Goal: Task Accomplishment & Management: Manage account settings

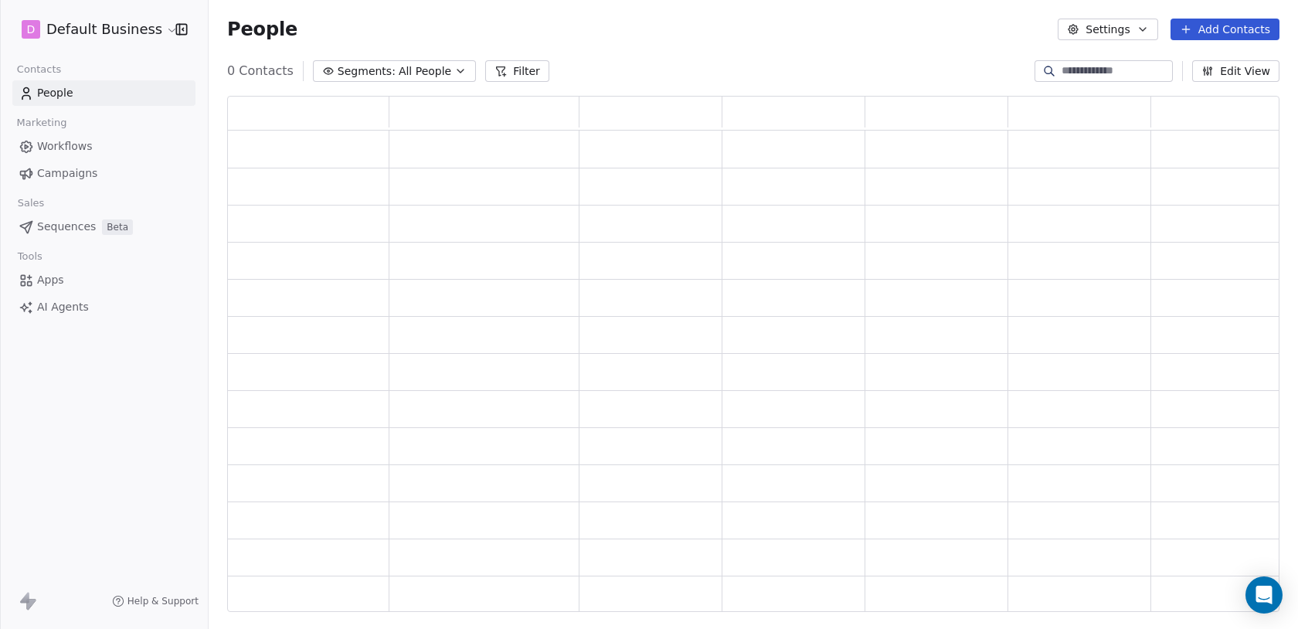
scroll to position [516, 1053]
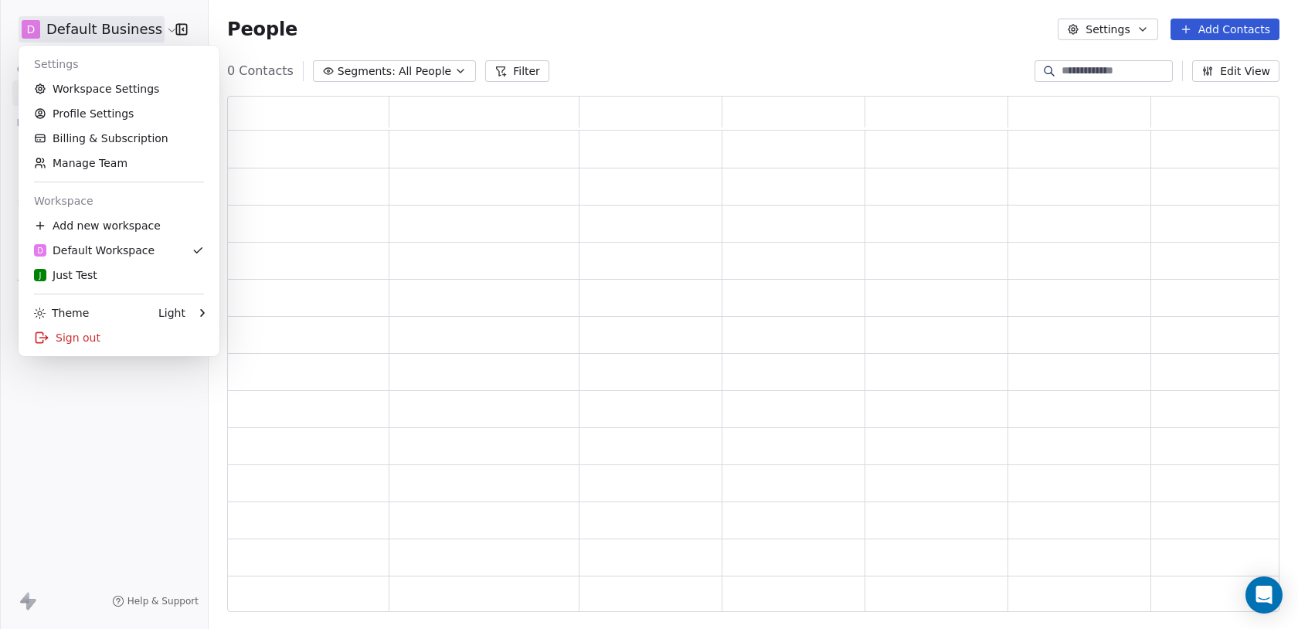
click at [155, 34] on html "D Default Business Contacts People Marketing Workflows Campaigns Sales Pipeline…" at bounding box center [649, 314] width 1298 height 629
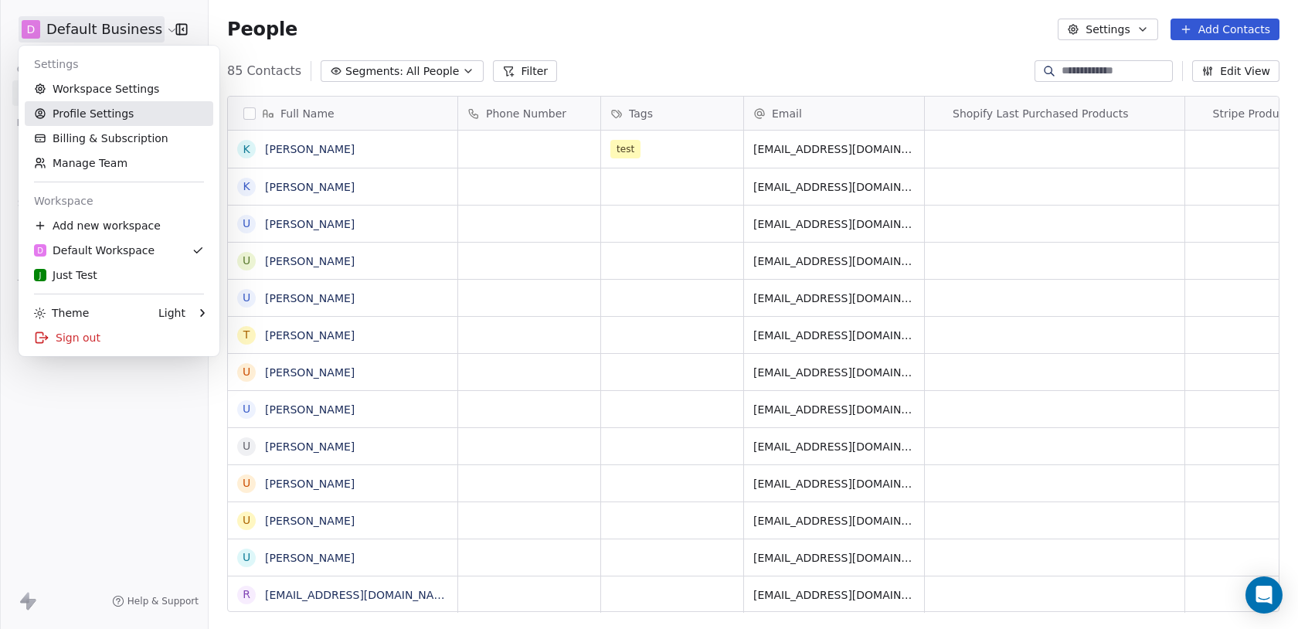
scroll to position [553, 1090]
click at [649, 32] on html "D Default Business Contacts People Marketing Workflows Campaigns Sales Pipeline…" at bounding box center [649, 314] width 1298 height 629
click at [132, 29] on html "D Default Business Contacts People Marketing Workflows Campaigns Sales Pipeline…" at bounding box center [649, 314] width 1298 height 629
click at [106, 117] on link "Profile Settings" at bounding box center [119, 113] width 189 height 25
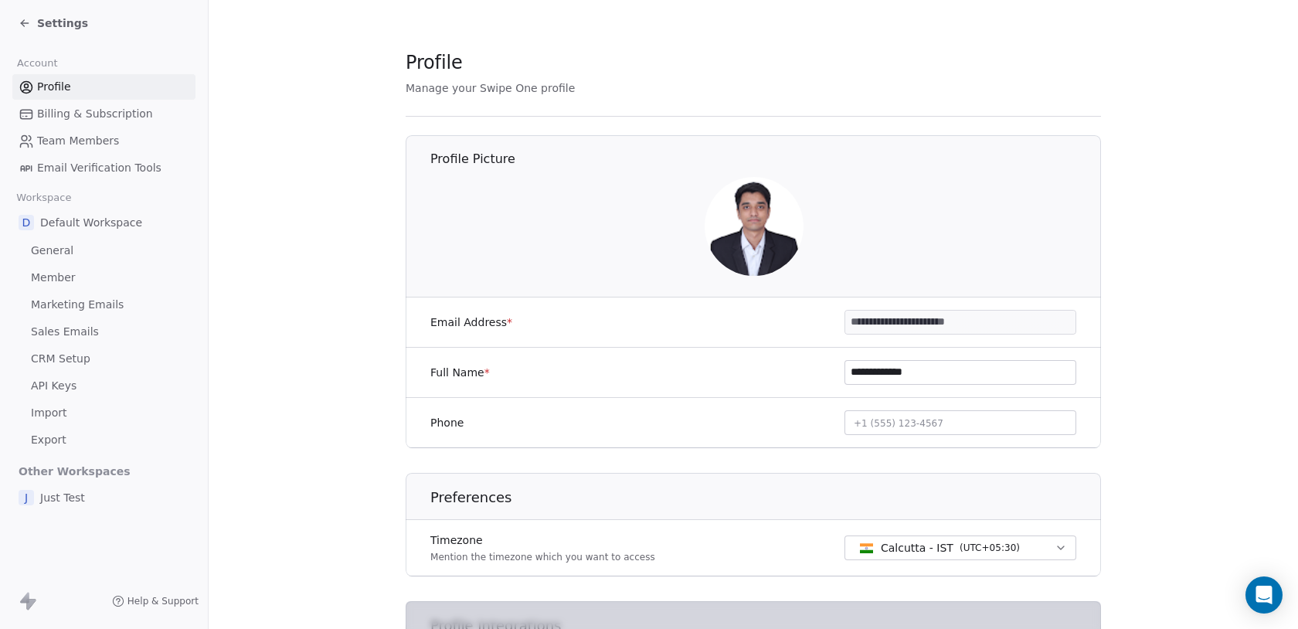
click at [71, 24] on span "Settings" at bounding box center [62, 22] width 51 height 15
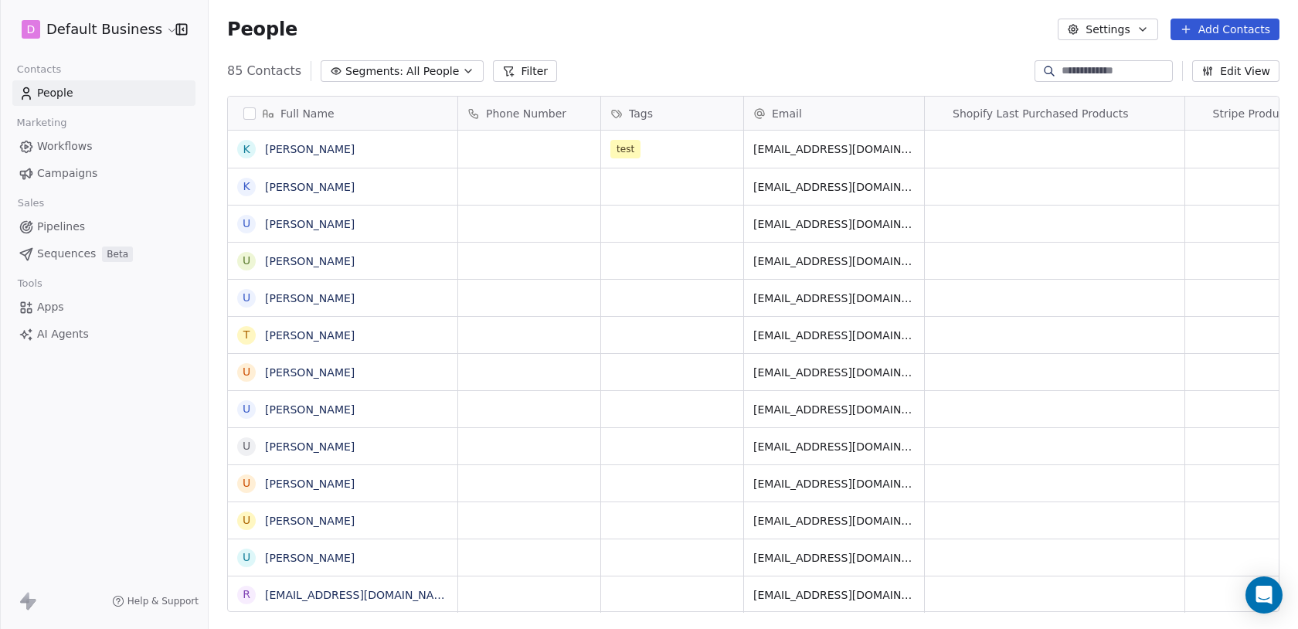
scroll to position [553, 1090]
click at [71, 24] on html "D Default Business Contacts People Marketing Workflows Campaigns Sales Pipeline…" at bounding box center [649, 314] width 1298 height 629
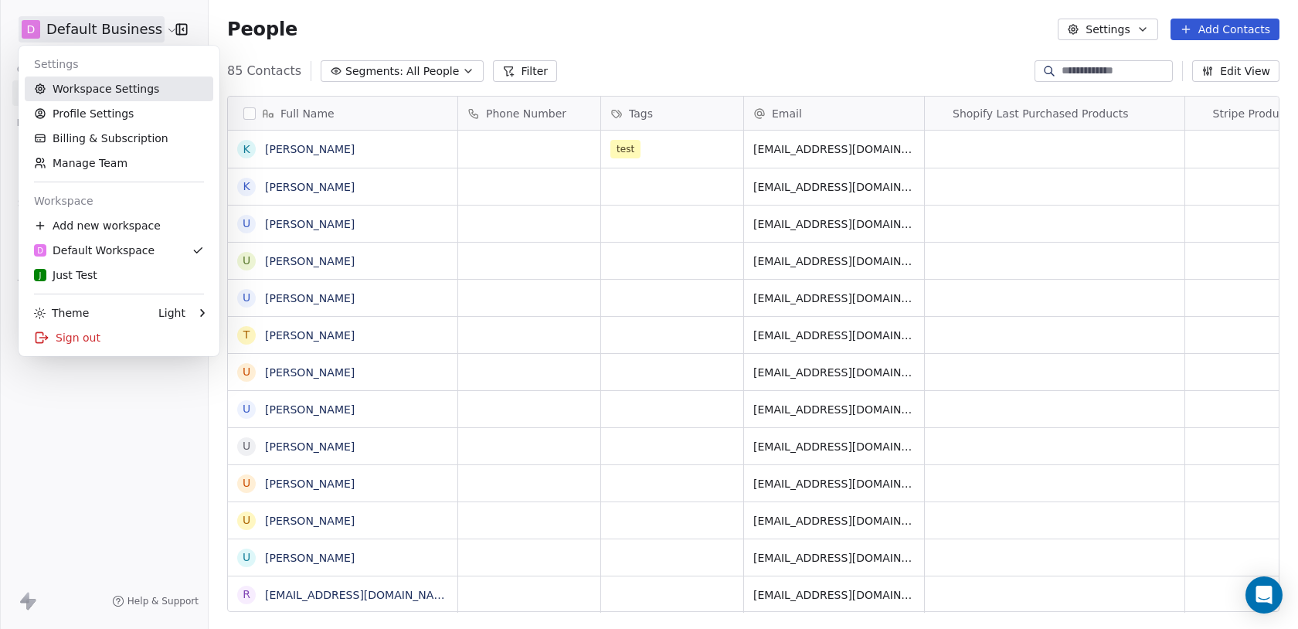
click at [89, 90] on link "Workspace Settings" at bounding box center [119, 89] width 189 height 25
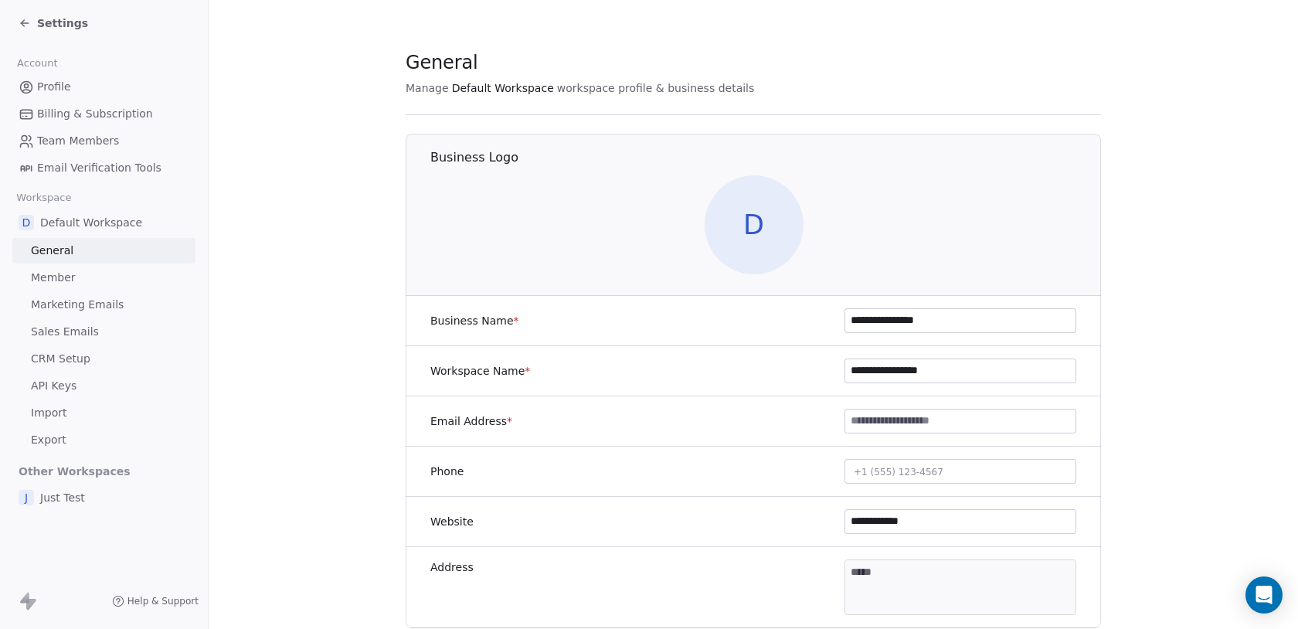
click at [65, 23] on span "Settings" at bounding box center [62, 22] width 51 height 15
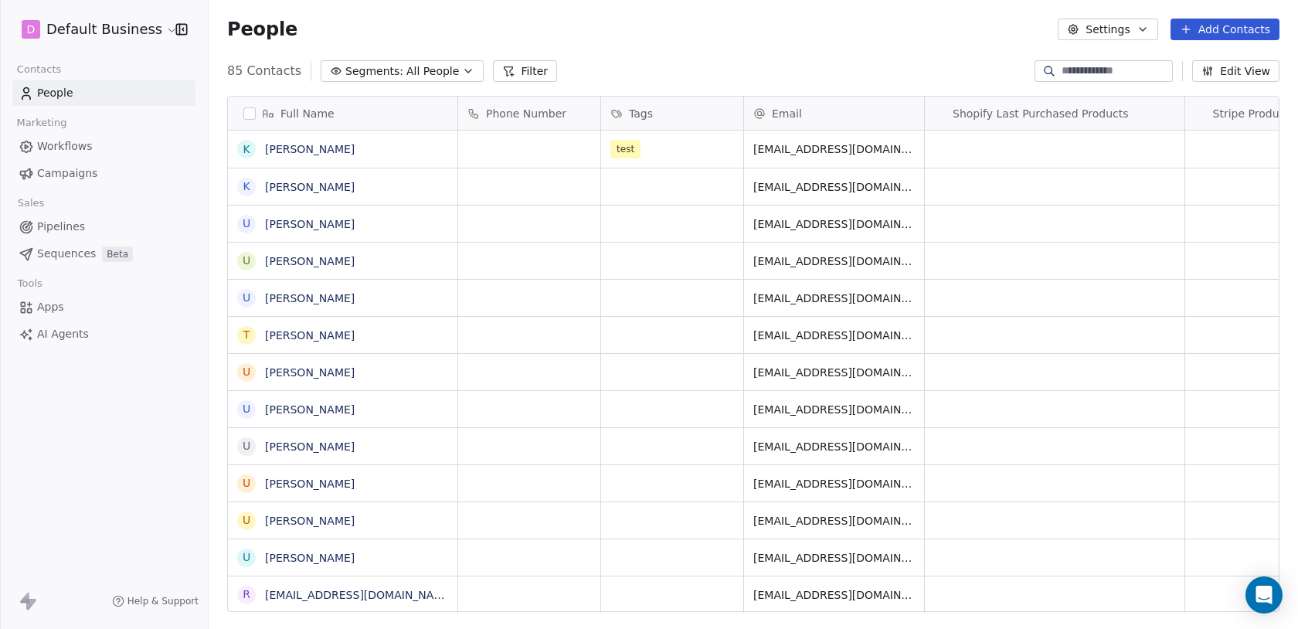
scroll to position [553, 1090]
click at [83, 32] on html "D Default Business Contacts People Marketing Workflows Campaigns Sales Pipeline…" at bounding box center [649, 314] width 1298 height 629
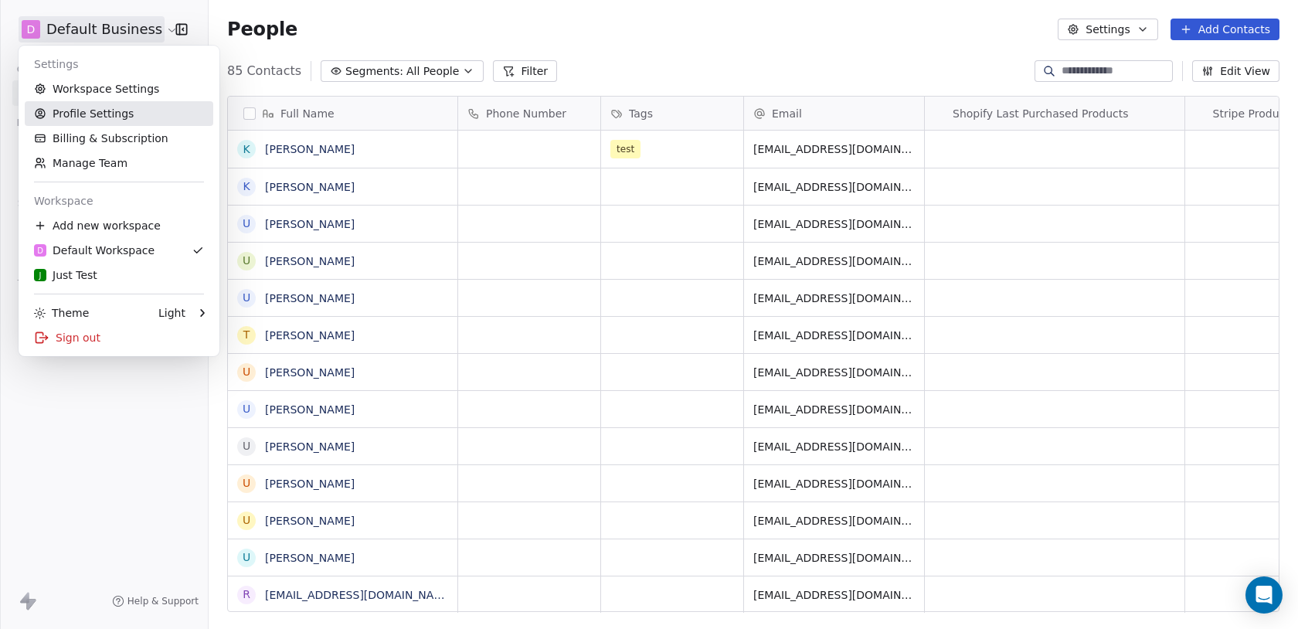
click at [105, 108] on link "Profile Settings" at bounding box center [119, 113] width 189 height 25
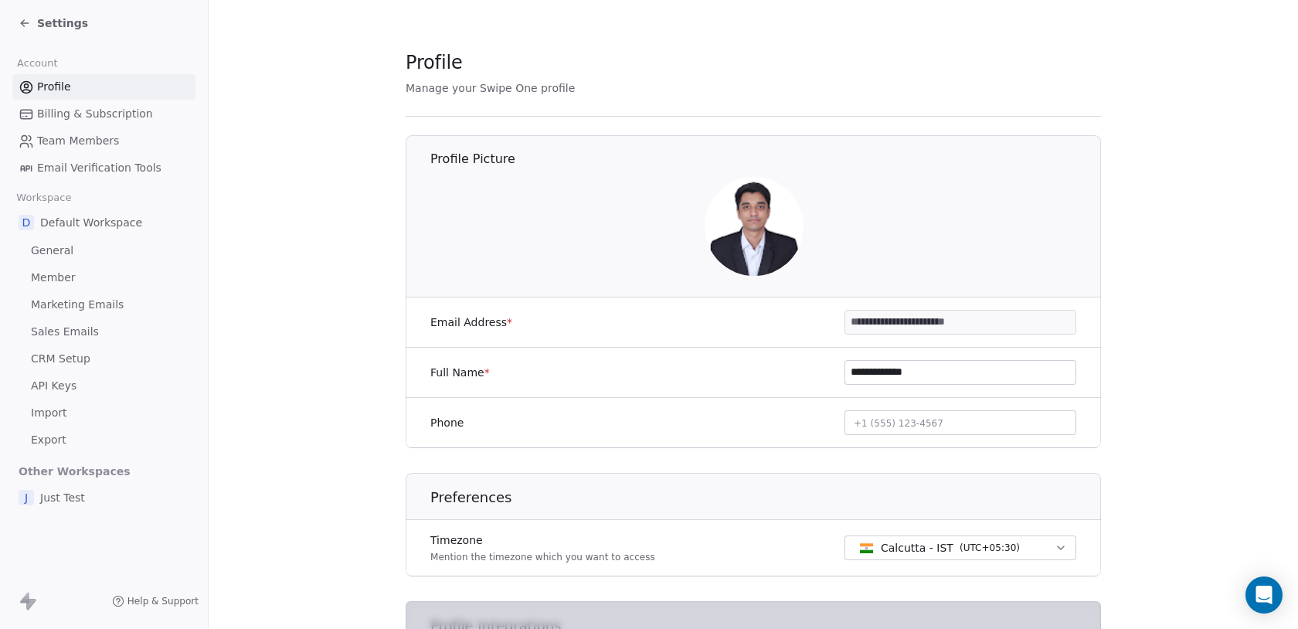
click at [72, 24] on span "Settings" at bounding box center [62, 22] width 51 height 15
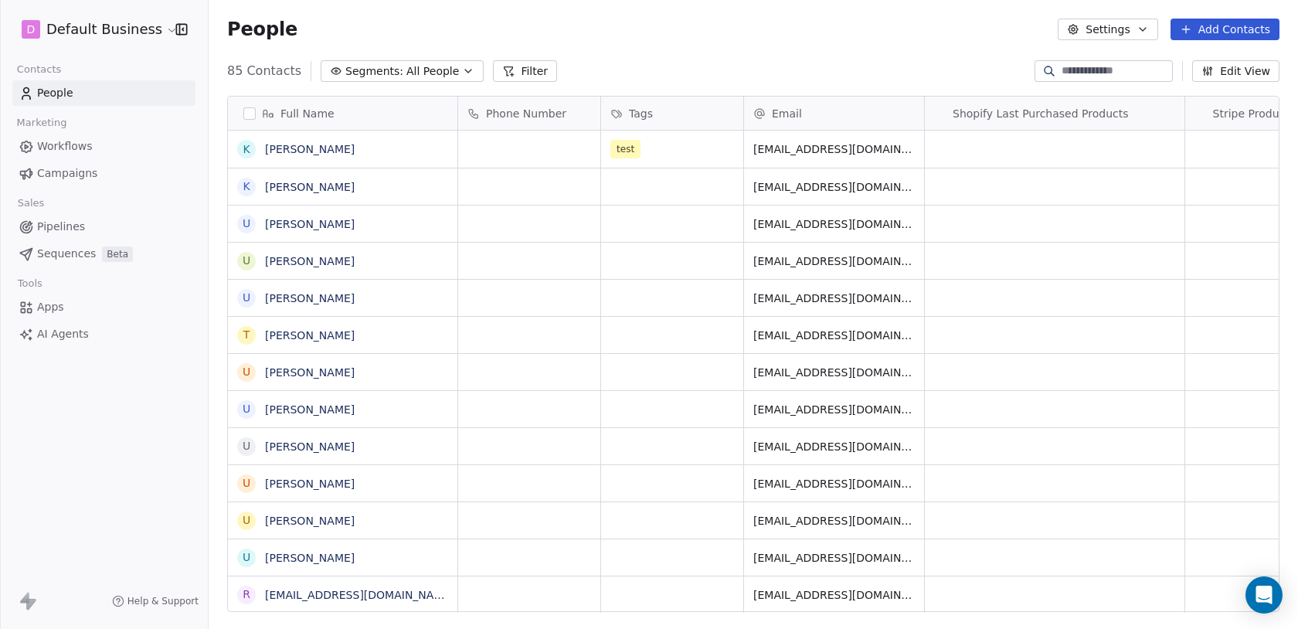
scroll to position [553, 1090]
click at [72, 23] on html "D Default Business Contacts People Marketing Workflows Campaigns Sales Pipeline…" at bounding box center [649, 314] width 1298 height 629
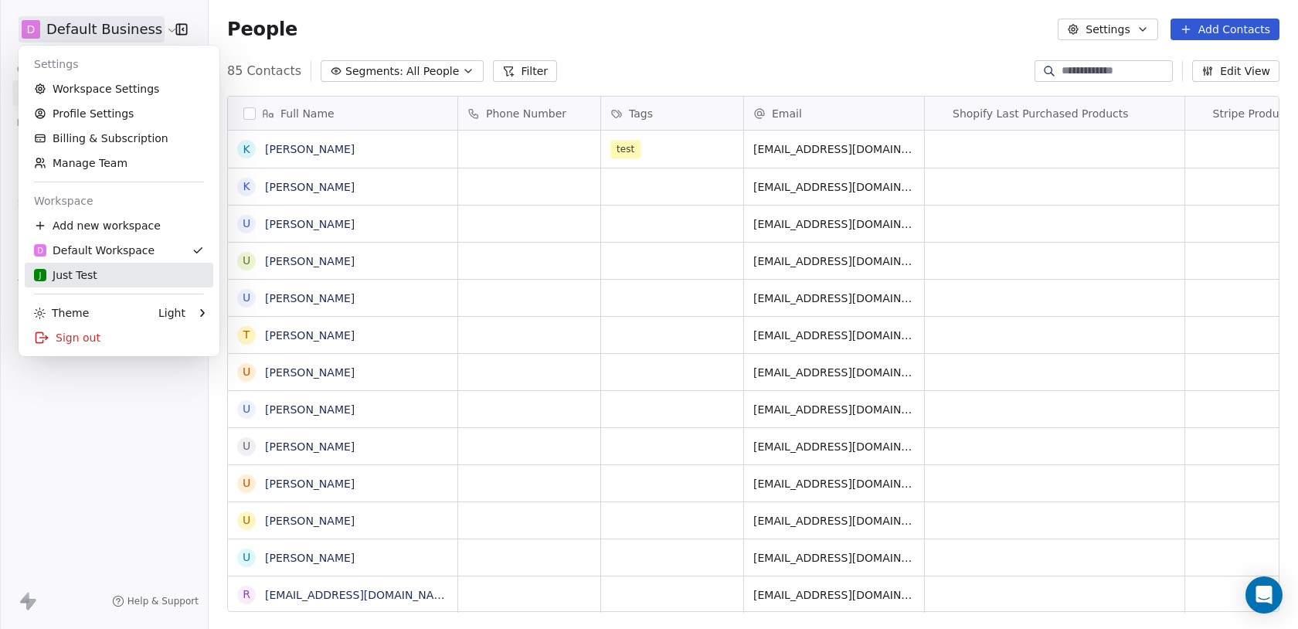
click at [140, 274] on div "J Just Test" at bounding box center [119, 274] width 170 height 15
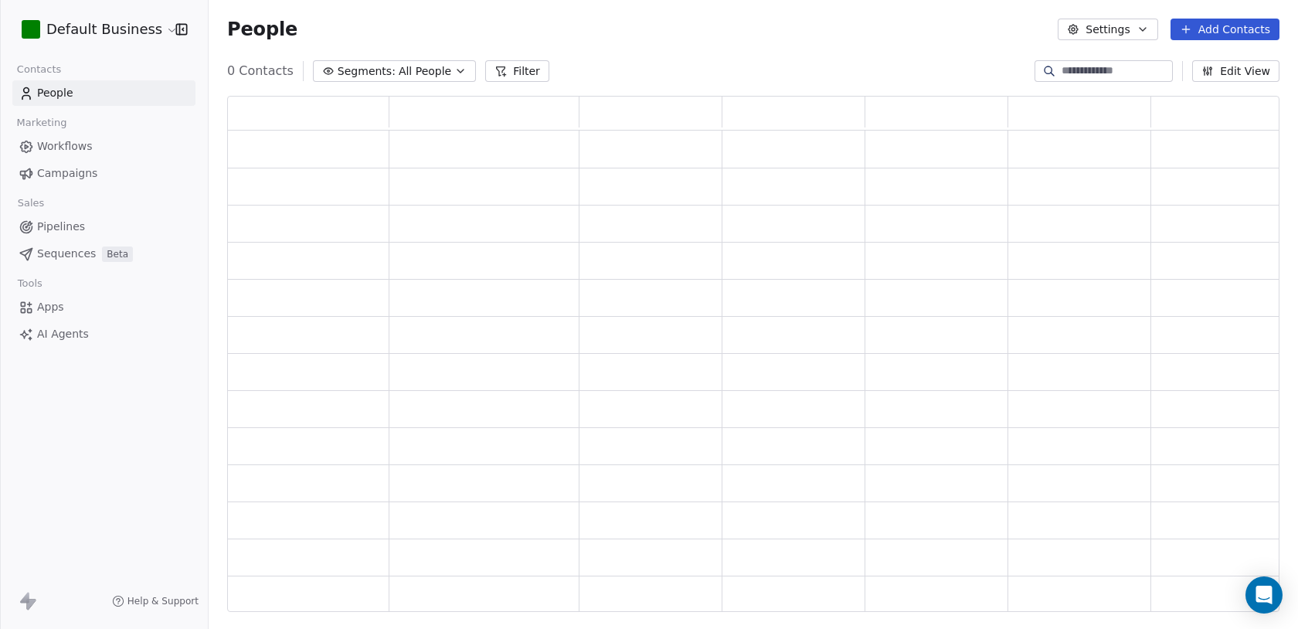
scroll to position [0, 1]
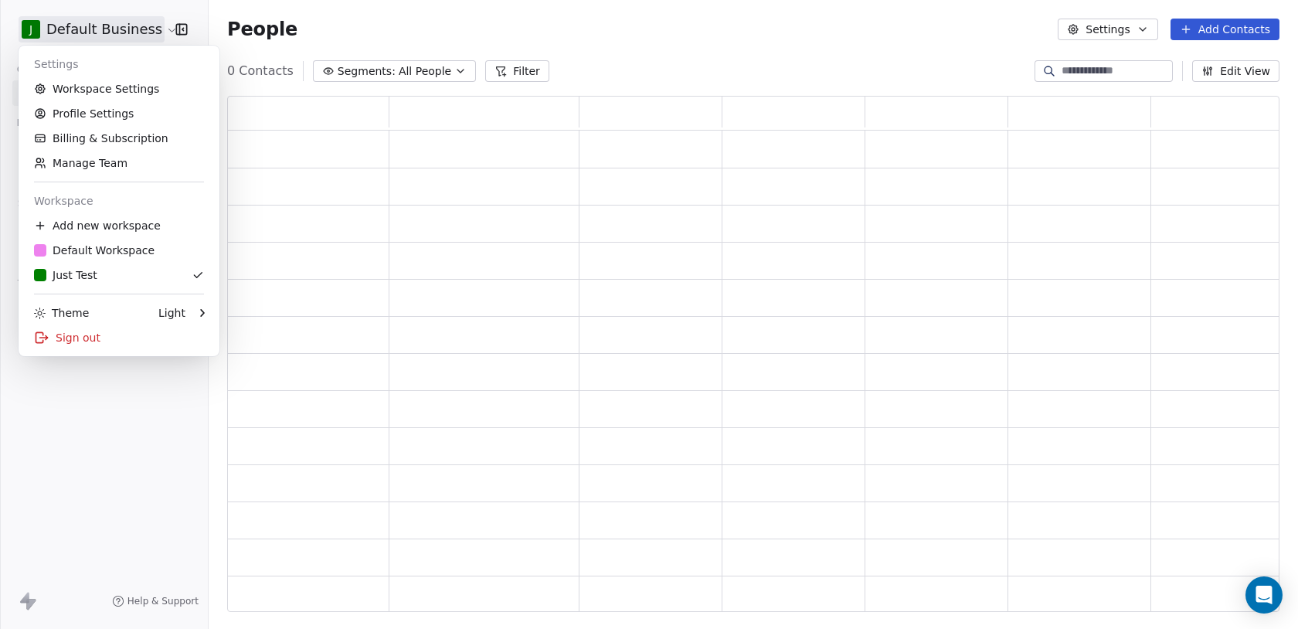
click at [60, 30] on html "J Default Business Contacts People Marketing Workflows Campaigns Sales Pipeline…" at bounding box center [649, 314] width 1298 height 629
click at [117, 249] on div "D Default Workspace" at bounding box center [94, 250] width 121 height 15
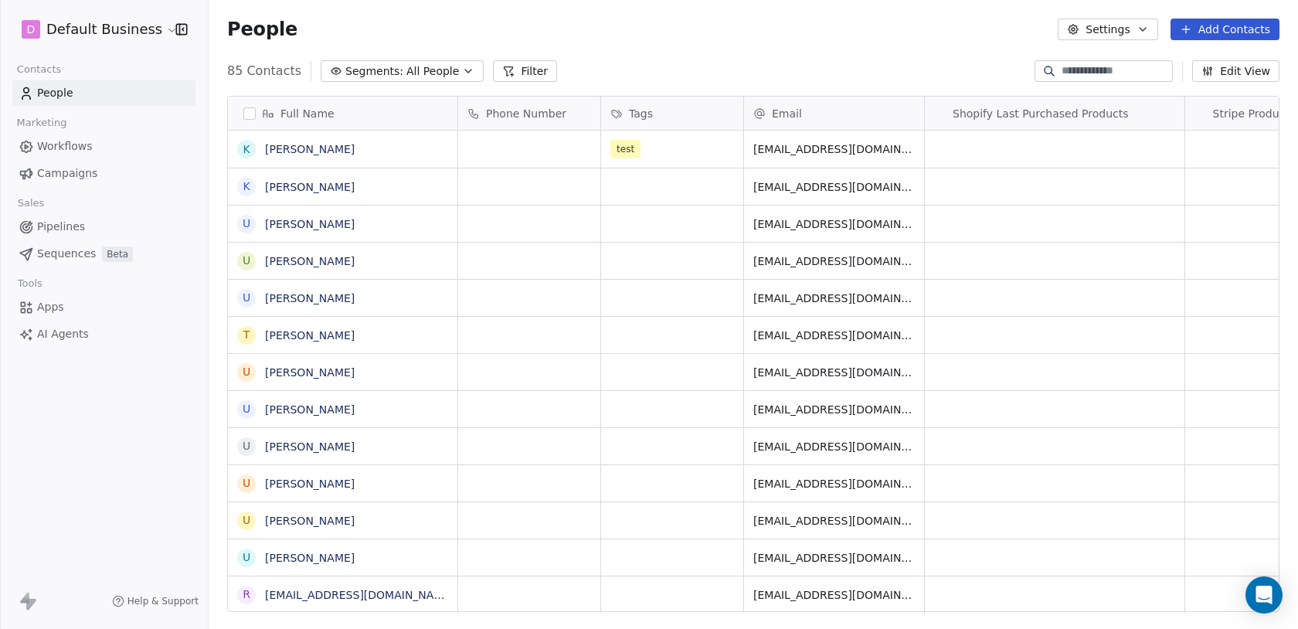
scroll to position [553, 1090]
click at [87, 23] on html "D Default Business Contacts People Marketing Workflows Campaigns Sales Pipeline…" at bounding box center [649, 314] width 1298 height 629
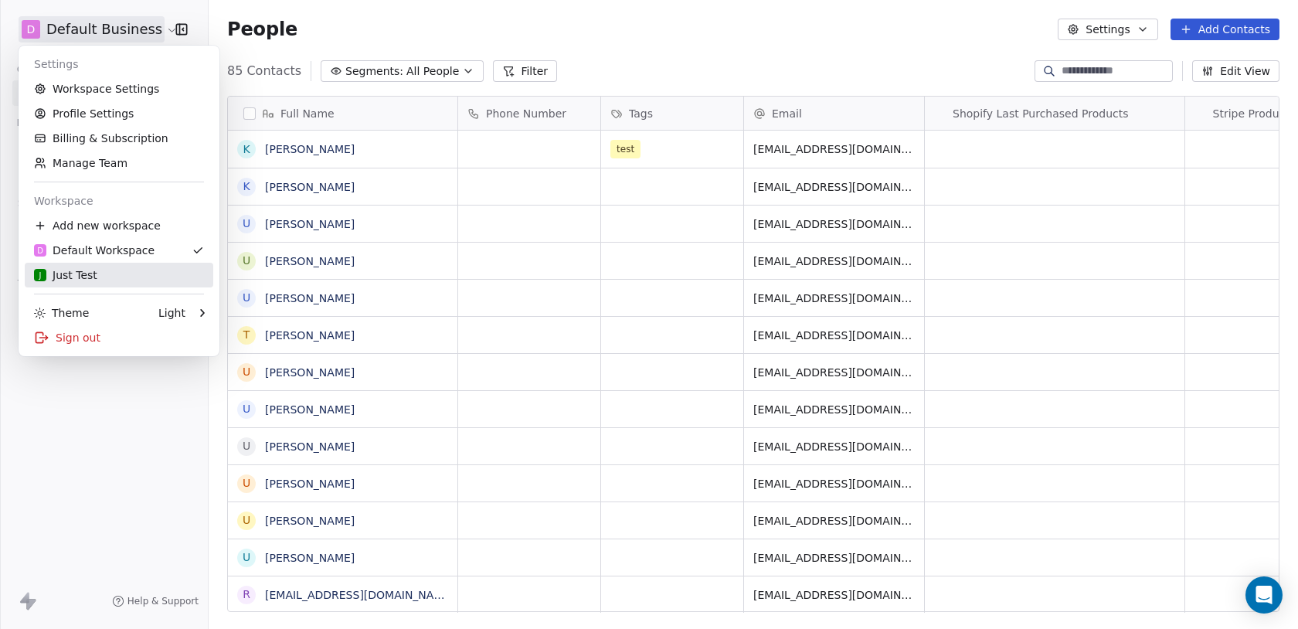
click at [88, 274] on div "J Just Test" at bounding box center [65, 274] width 63 height 15
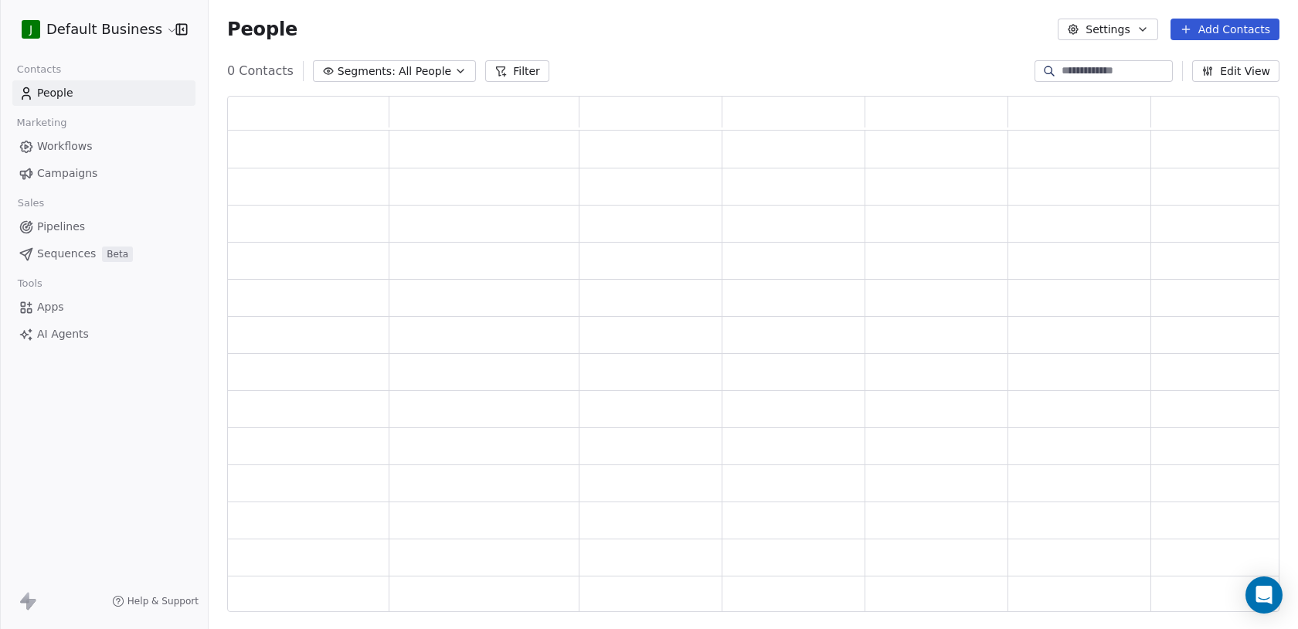
scroll to position [516, 1053]
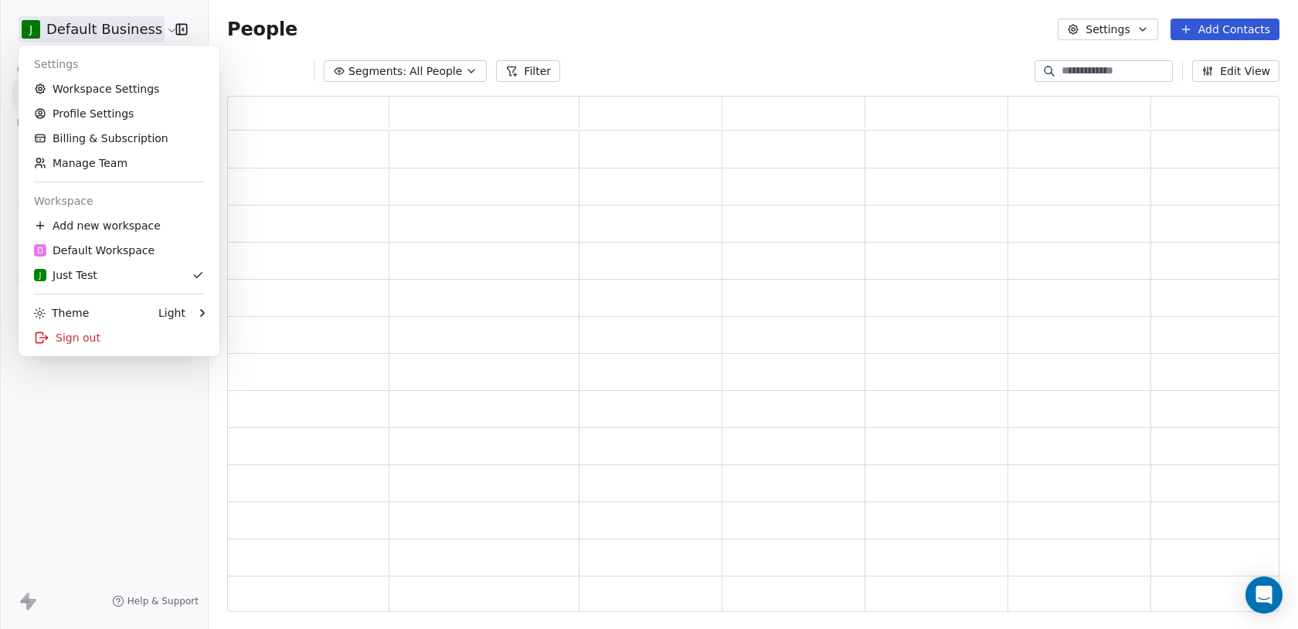
click at [117, 26] on html "J Default Business Contacts People Marketing Workflows Campaigns Sales Pipeline…" at bounding box center [649, 314] width 1298 height 629
click at [120, 247] on div "D Default Workspace" at bounding box center [94, 250] width 121 height 15
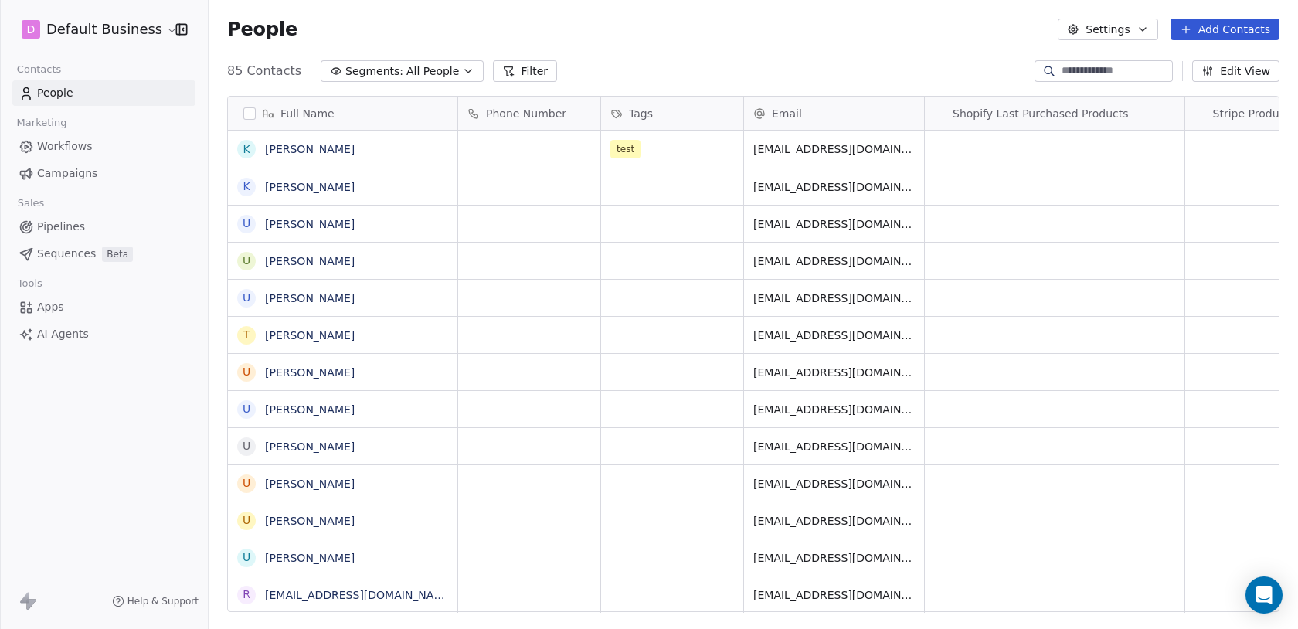
scroll to position [553, 1090]
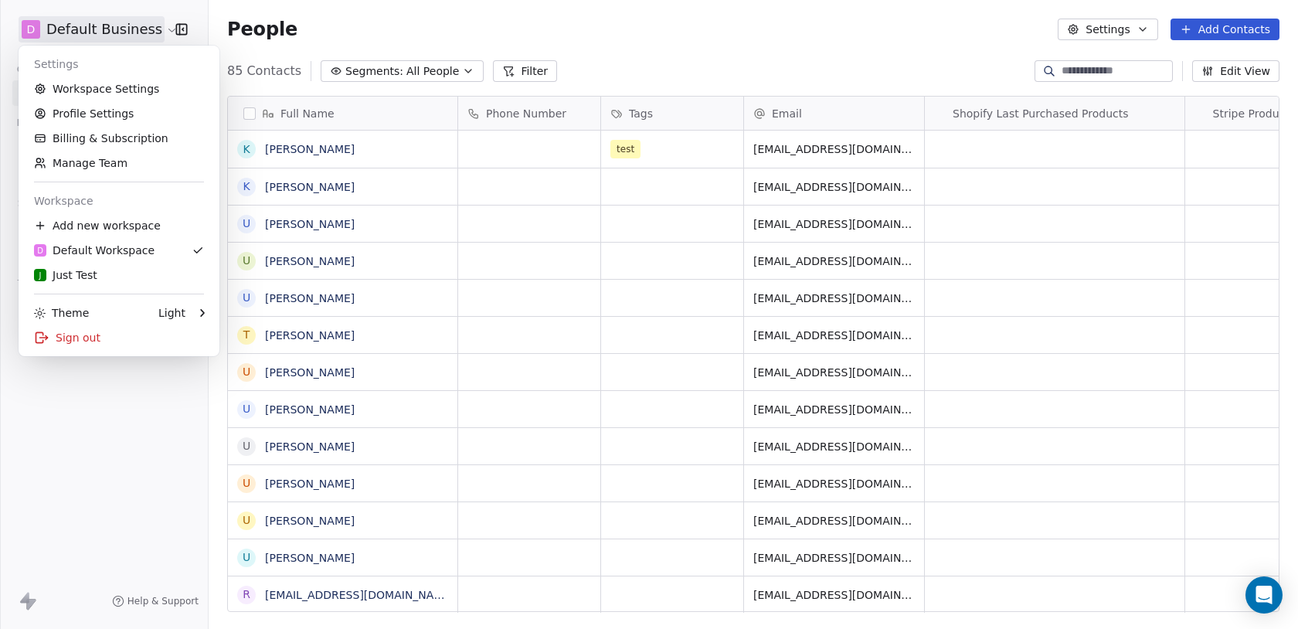
click at [116, 32] on html "D Default Business Contacts People Marketing Workflows Campaigns Sales Pipeline…" at bounding box center [649, 314] width 1298 height 629
click at [7, 150] on html "D Default Business Contacts People Marketing Workflows Campaigns Sales Pipeline…" at bounding box center [649, 314] width 1298 height 629
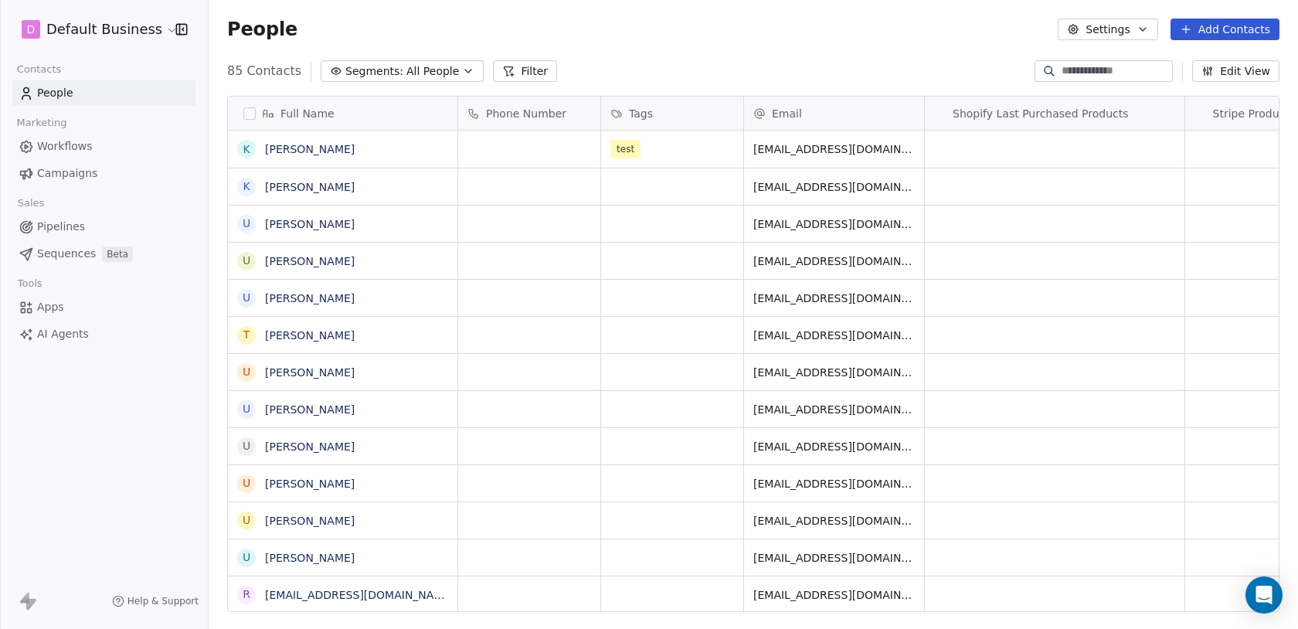
click at [97, 23] on html "D Default Business Contacts People Marketing Workflows Campaigns Sales Pipeline…" at bounding box center [649, 314] width 1298 height 629
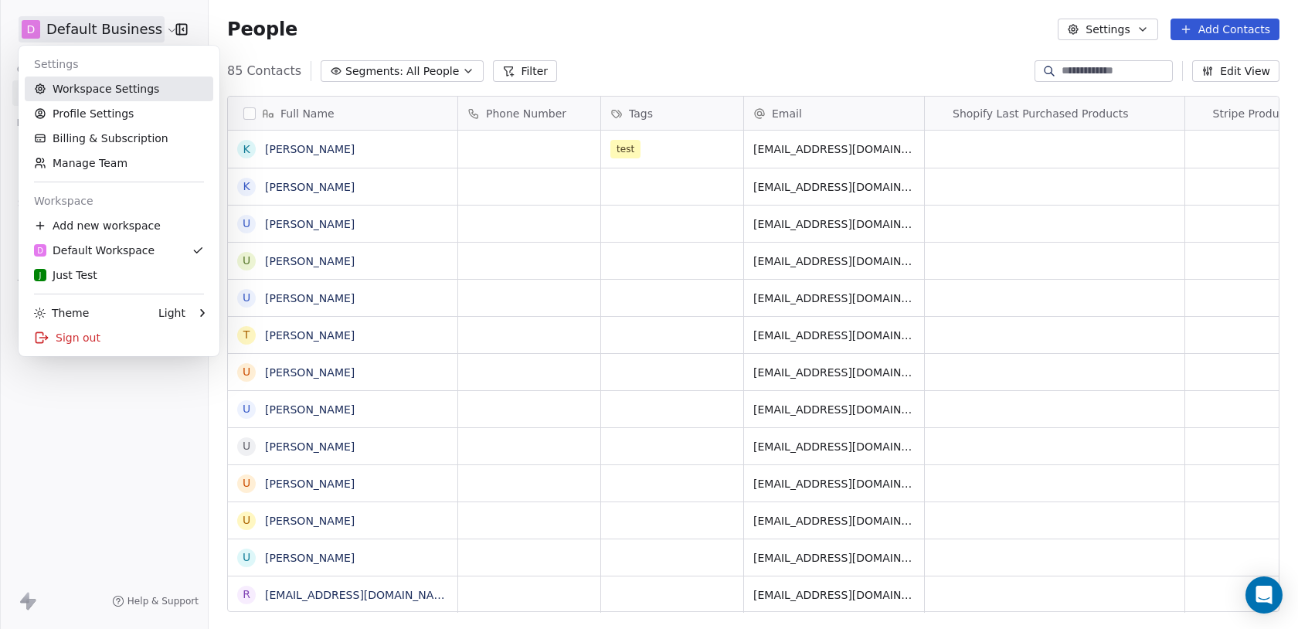
click at [88, 92] on link "Workspace Settings" at bounding box center [119, 89] width 189 height 25
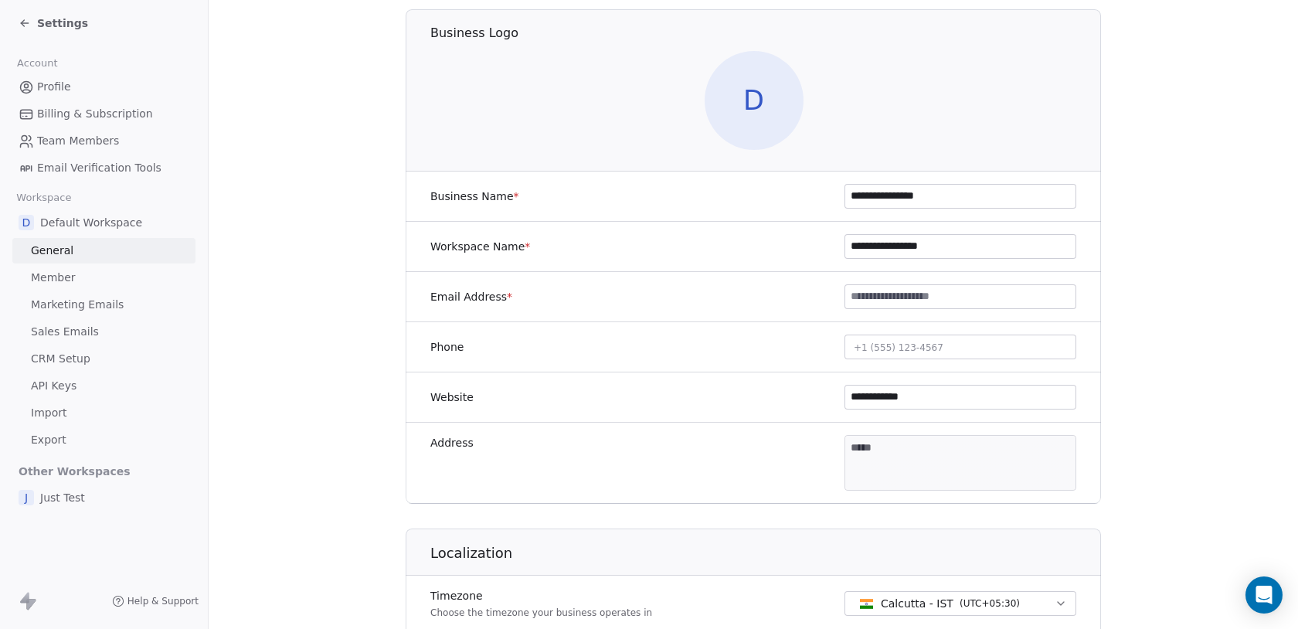
scroll to position [150, 0]
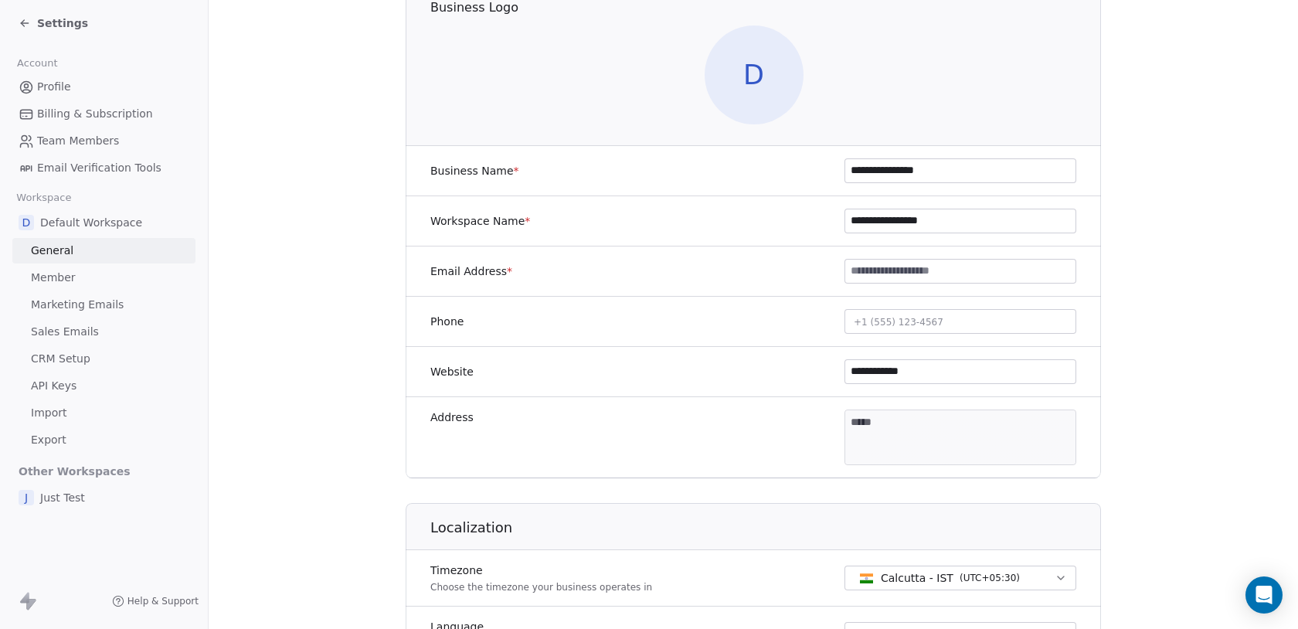
click at [95, 345] on div "D Default Workspace General Member Marketing Emails Sales Emails CRM Setup API …" at bounding box center [103, 331] width 183 height 244
click at [101, 325] on link "Sales Emails" at bounding box center [103, 332] width 183 height 26
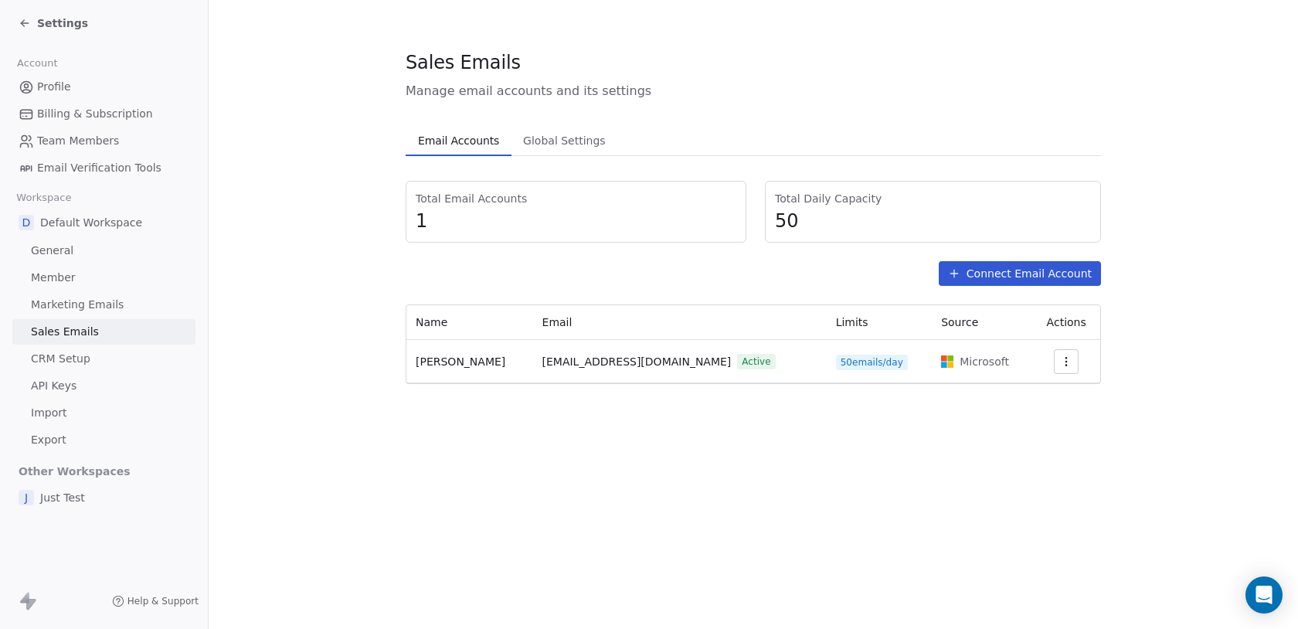
click at [1068, 357] on icon "button" at bounding box center [1066, 362] width 12 height 12
click at [1046, 415] on span "Delete" at bounding box center [1037, 421] width 36 height 16
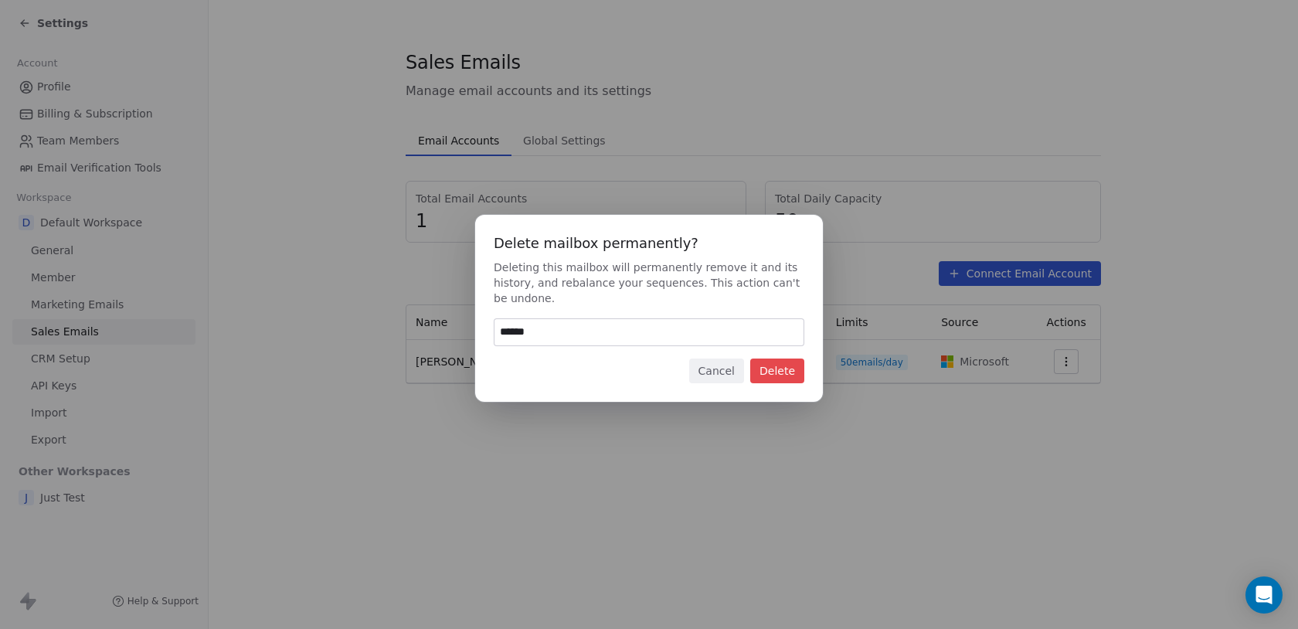
type input "******"
click at [791, 370] on button "Delete" at bounding box center [777, 371] width 54 height 25
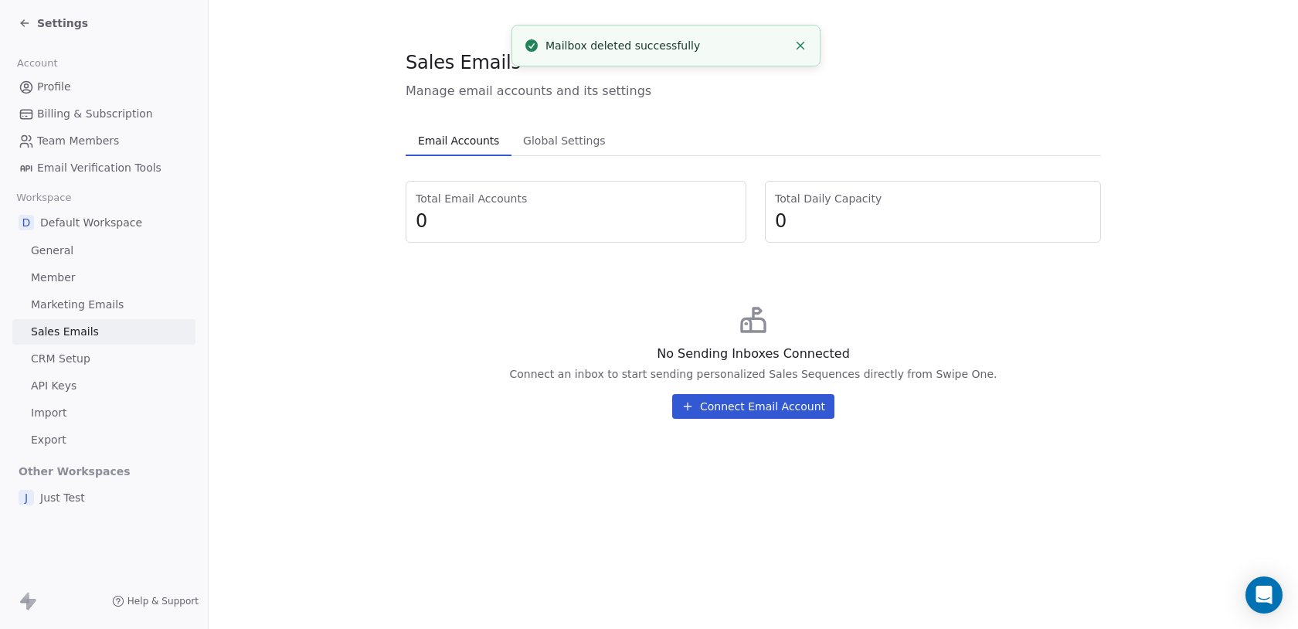
click at [787, 413] on button "Connect Email Account" at bounding box center [753, 406] width 162 height 25
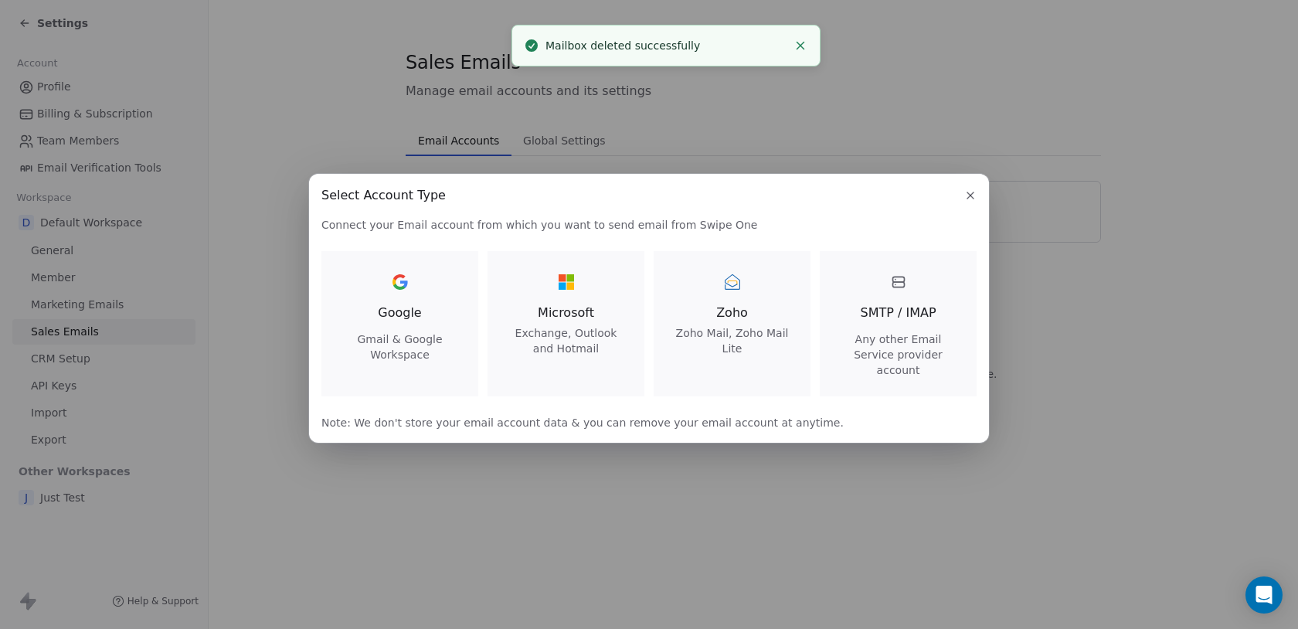
click at [432, 321] on div "Google Gmail & Google Workspace" at bounding box center [400, 316] width 120 height 93
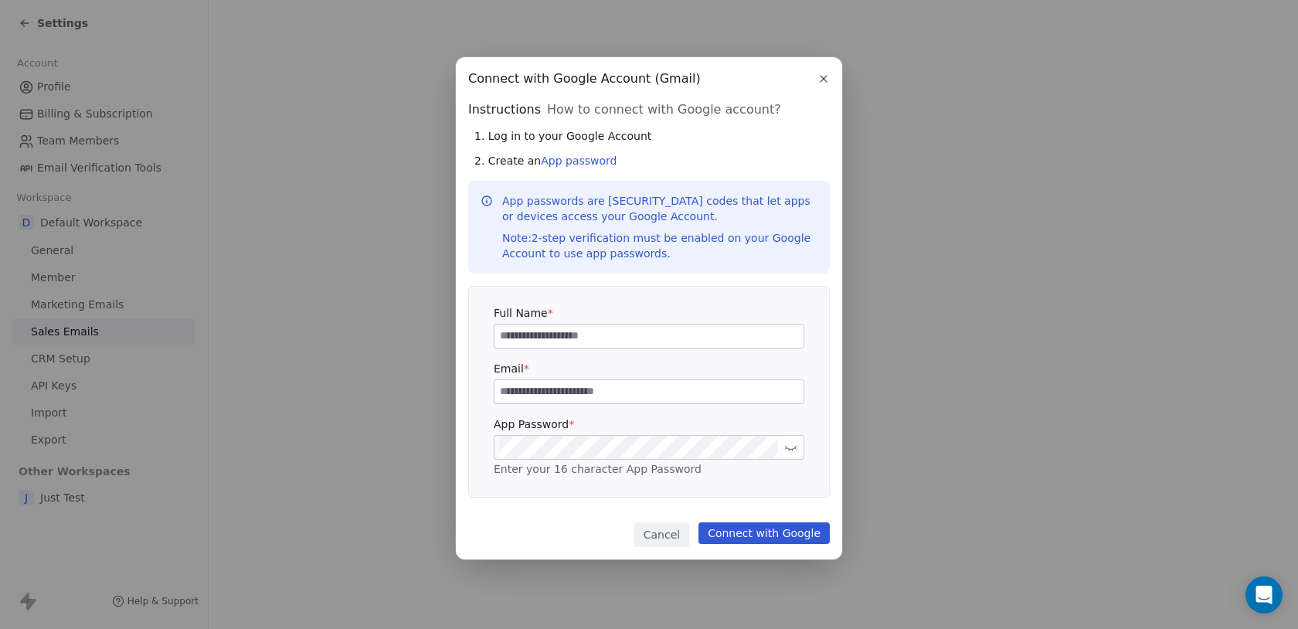
click at [572, 325] on input at bounding box center [649, 336] width 309 height 23
type input "******"
click at [561, 393] on input at bounding box center [649, 391] width 309 height 23
type input "**********"
click at [794, 447] on icon at bounding box center [791, 447] width 12 height 12
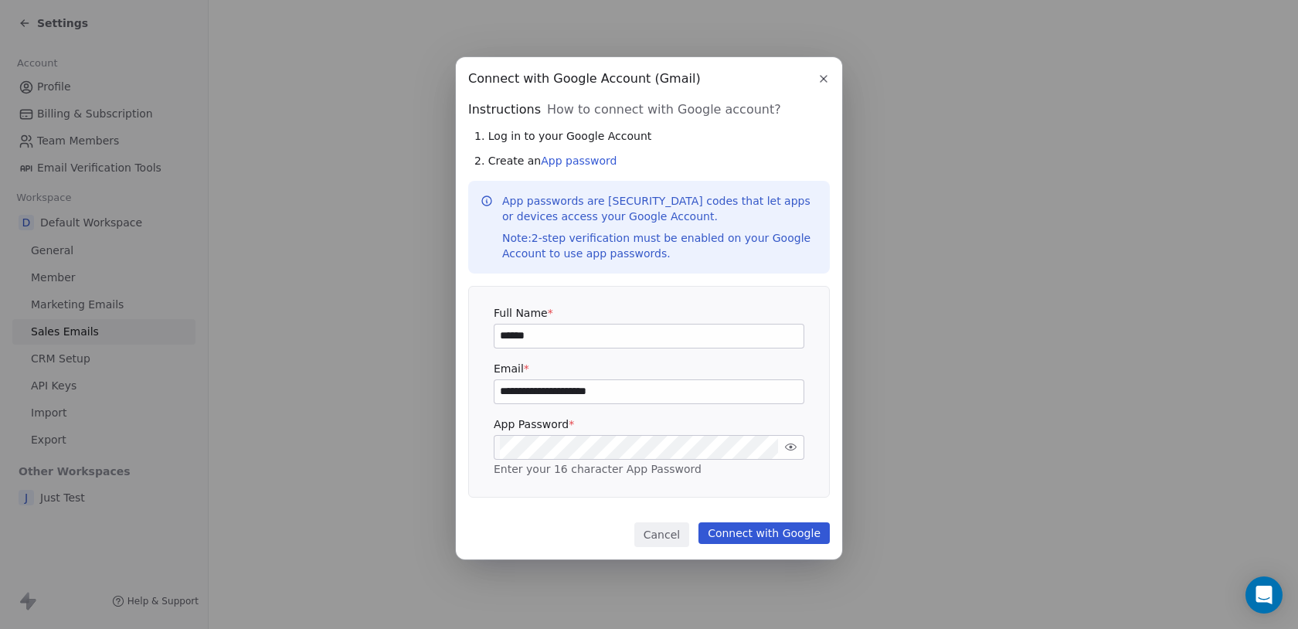
click at [771, 534] on button "Connect with Google" at bounding box center [764, 533] width 131 height 22
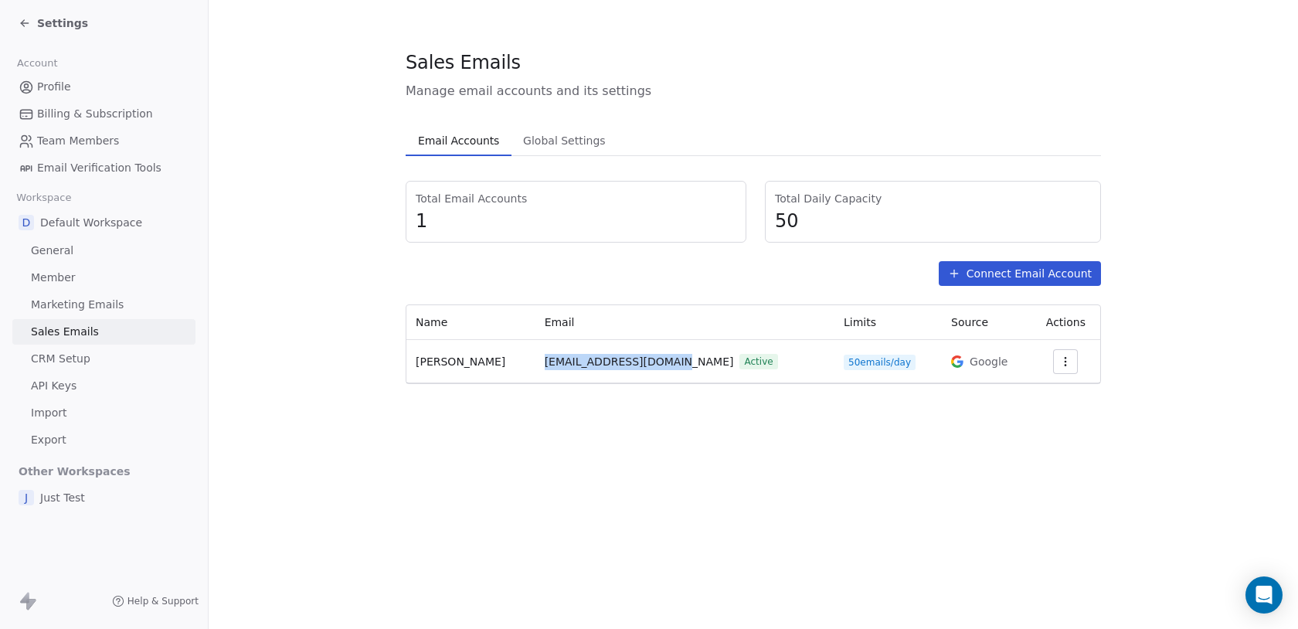
drag, startPoint x: 498, startPoint y: 366, endPoint x: 626, endPoint y: 363, distance: 127.6
click at [626, 363] on span "[EMAIL_ADDRESS][DOMAIN_NAME]" at bounding box center [639, 362] width 189 height 16
copy span "[EMAIL_ADDRESS][DOMAIN_NAME]"
click at [1073, 356] on div at bounding box center [1066, 361] width 50 height 25
click at [1061, 362] on icon "button" at bounding box center [1066, 362] width 12 height 12
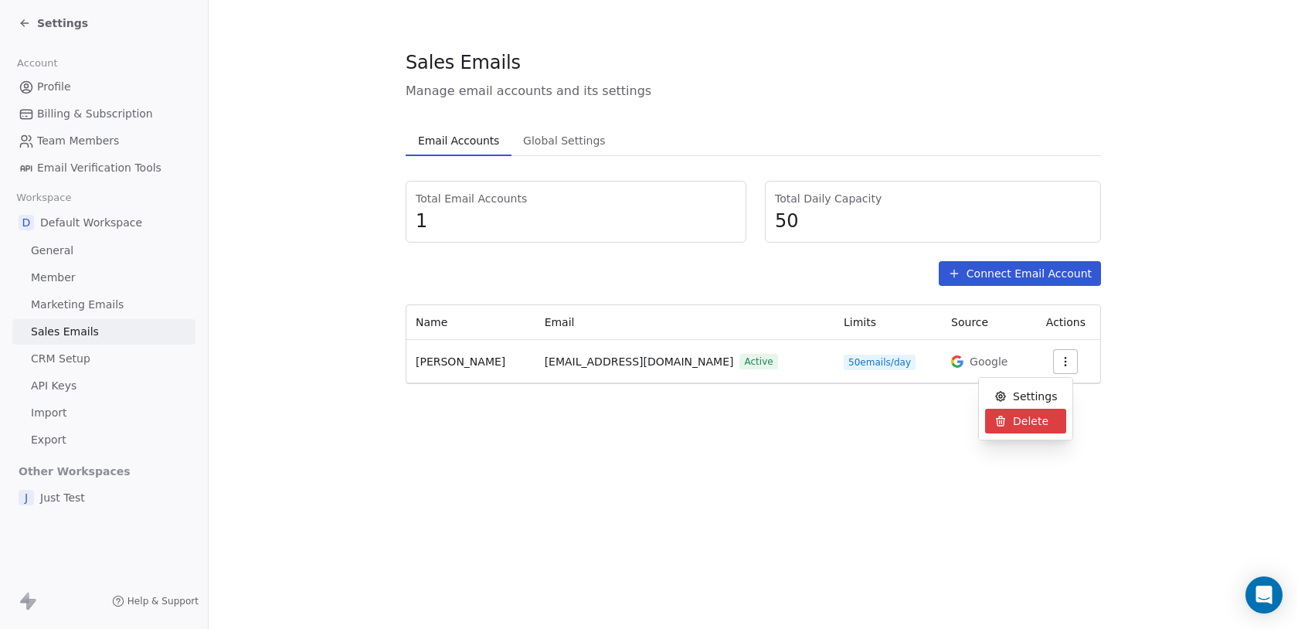
click at [1058, 412] on div "Delete" at bounding box center [1025, 421] width 81 height 25
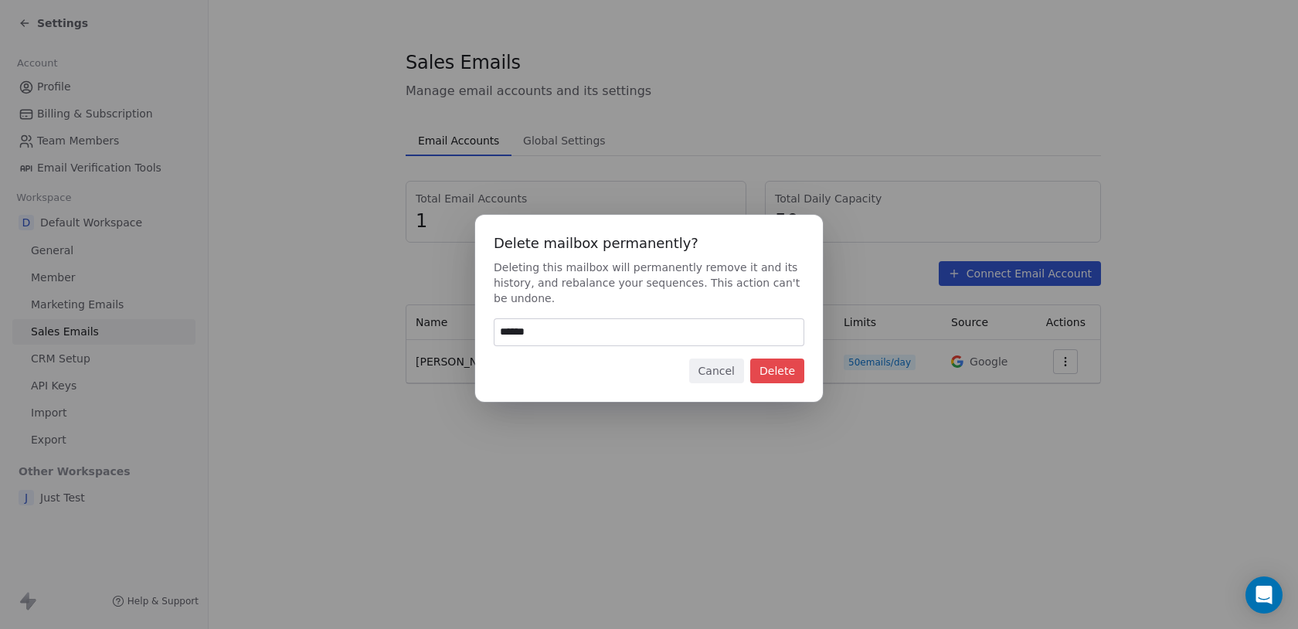
type input "******"
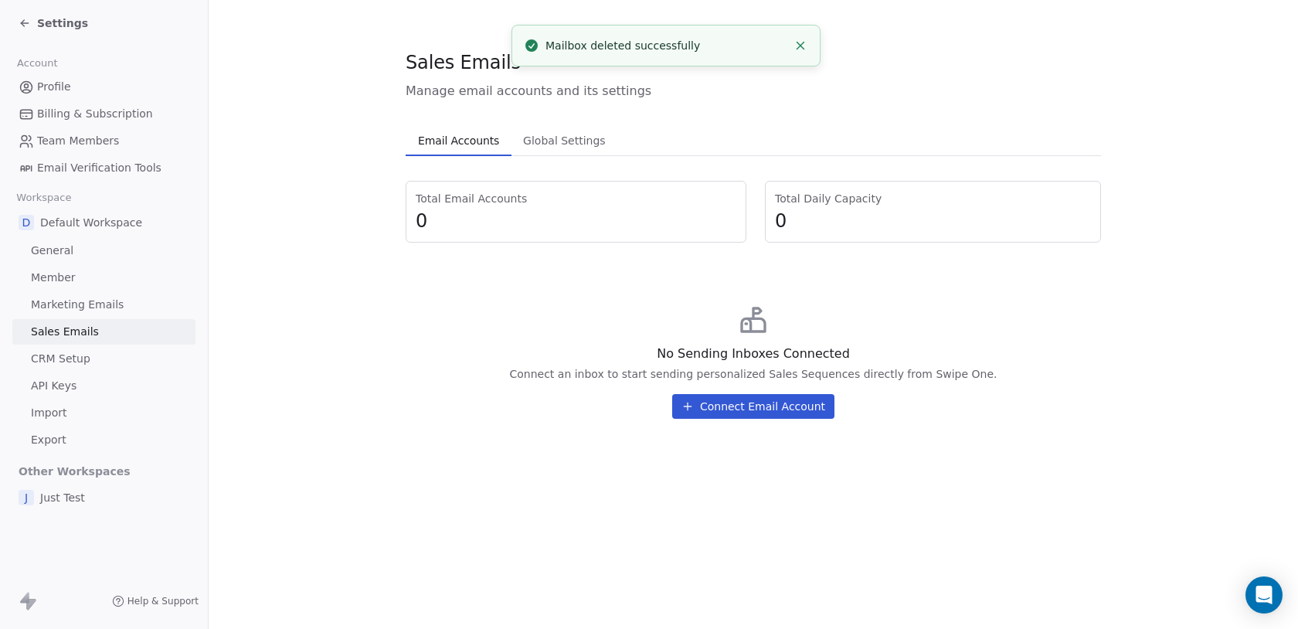
click at [986, 287] on div "Total Email Accounts 0 Total Daily Capacity 0 No Sending Inboxes Connected Conn…" at bounding box center [754, 306] width 696 height 250
click at [779, 407] on button "Connect Email Account" at bounding box center [753, 406] width 162 height 25
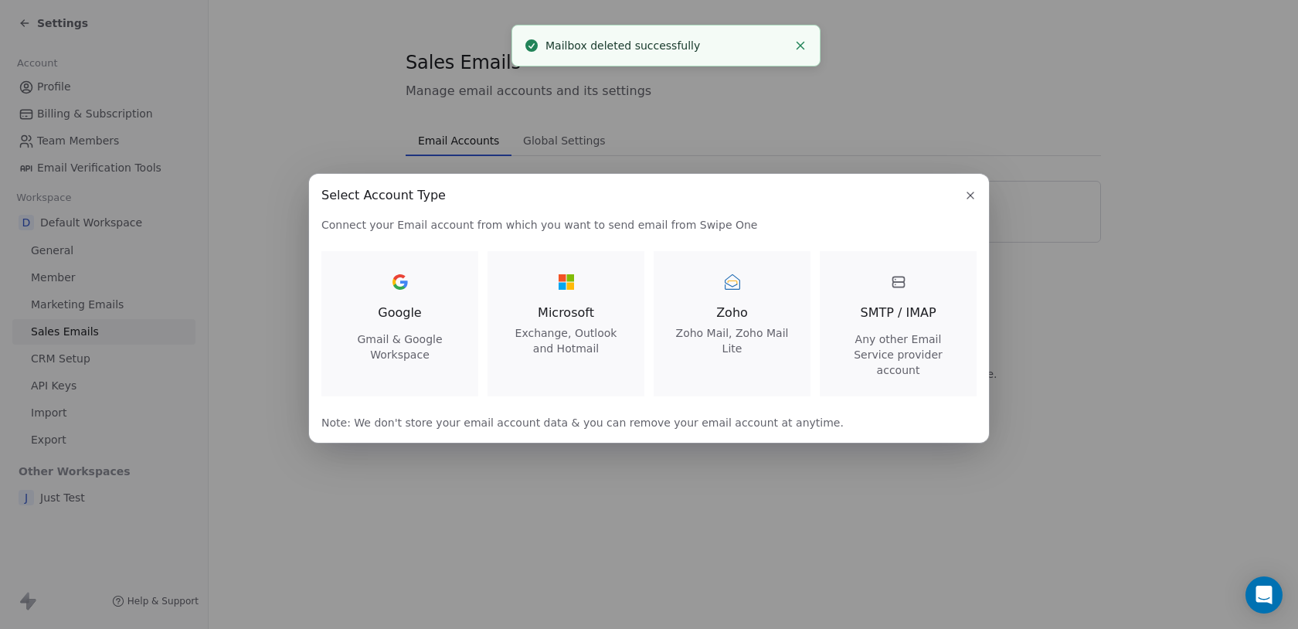
click at [583, 309] on div "Microsoft Exchange, Outlook and Hotmail" at bounding box center [566, 313] width 120 height 87
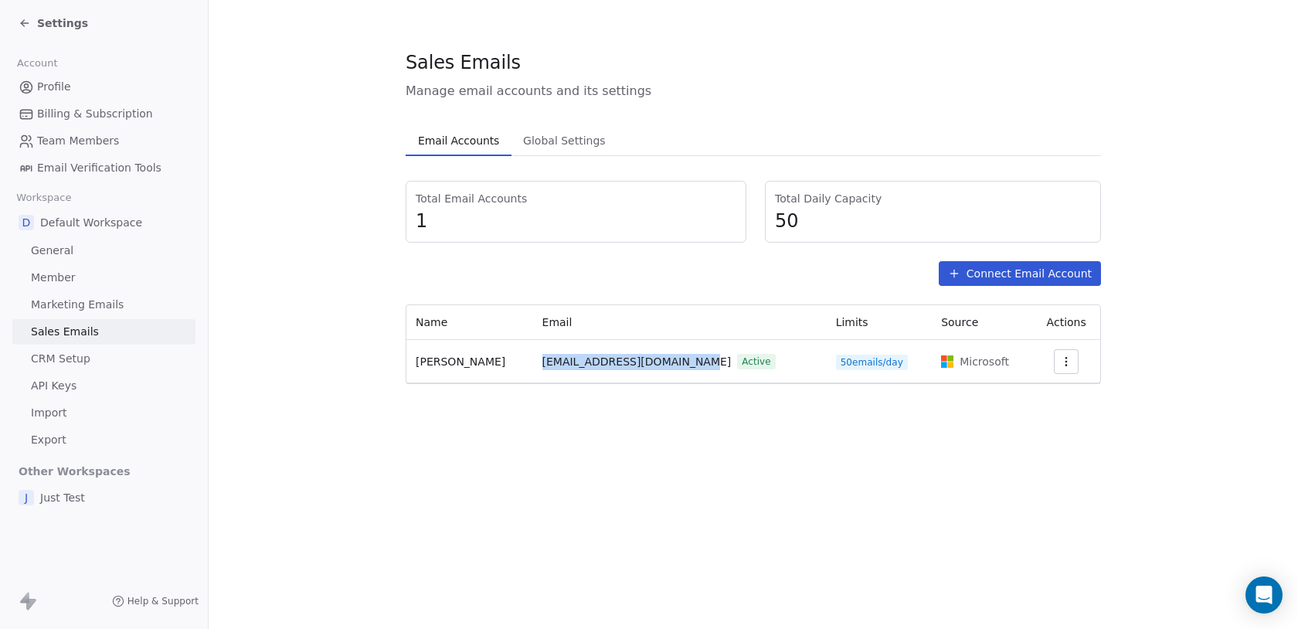
drag, startPoint x: 531, startPoint y: 363, endPoint x: 683, endPoint y: 368, distance: 152.3
click at [683, 368] on td "[EMAIL_ADDRESS][DOMAIN_NAME] Active" at bounding box center [680, 361] width 294 height 43
copy span "[EMAIL_ADDRESS][DOMAIN_NAME]"
